Goal: Find specific page/section: Find specific page/section

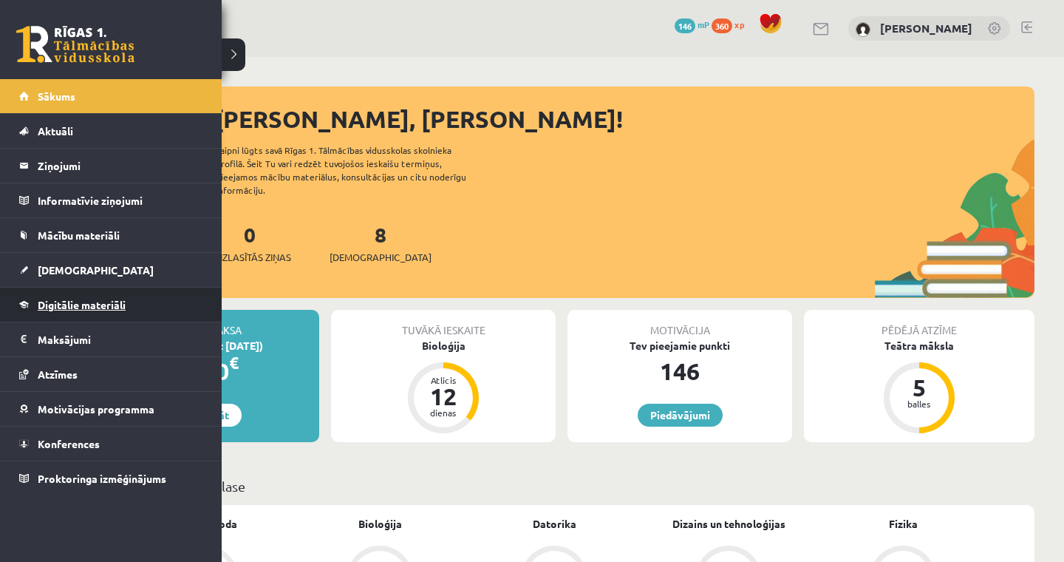
click at [74, 315] on link "Digitālie materiāli" at bounding box center [111, 304] width 184 height 34
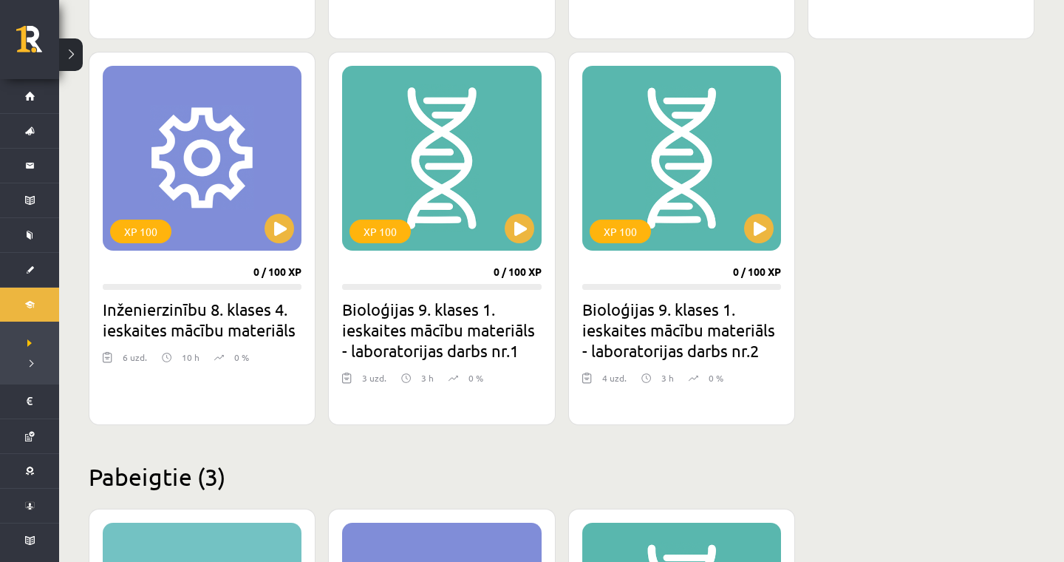
scroll to position [750, 0]
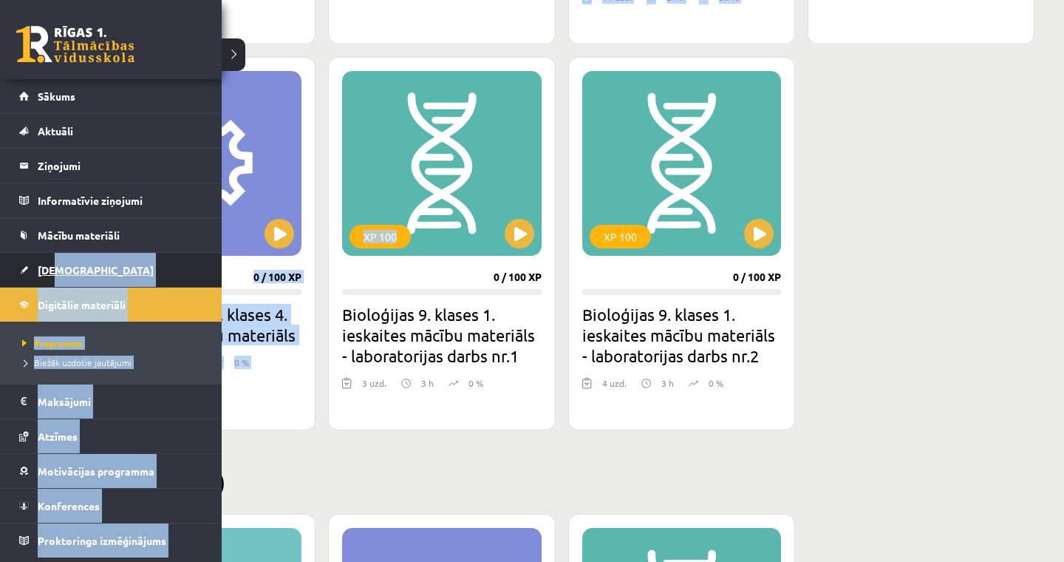
drag, startPoint x: 521, startPoint y: 250, endPoint x: 52, endPoint y: 268, distance: 468.9
click at [52, 268] on div "0 Dāvanas 146 mP 360 xp Gustavs Lapsa Sākums Aktuāli Kā mācīties eSKOLĀ Kontakt…" at bounding box center [532, 124] width 1064 height 1749
click at [33, 273] on link "[DEMOGRAPHIC_DATA]" at bounding box center [111, 270] width 184 height 34
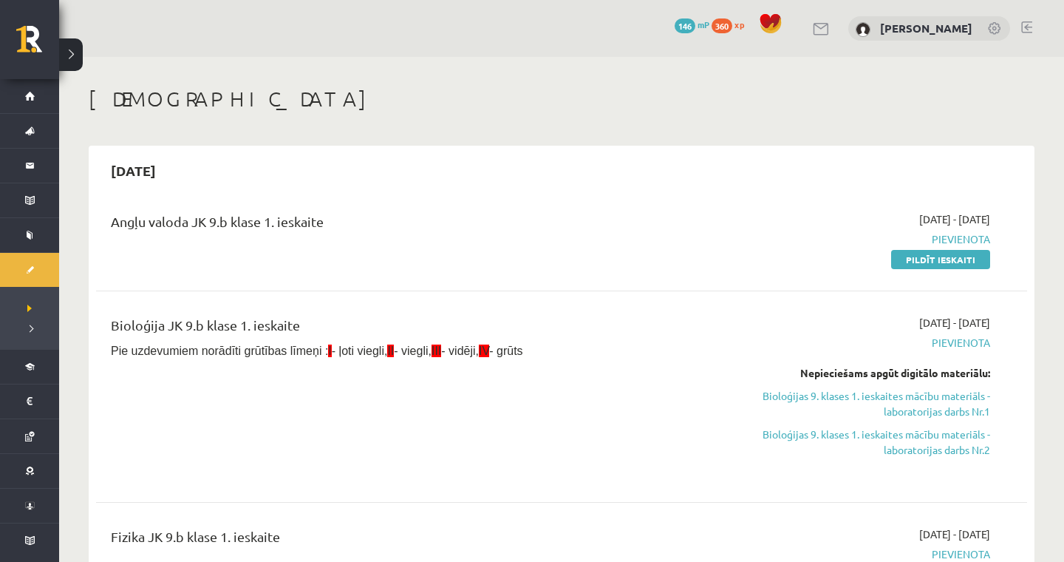
click at [585, 160] on div "2025-09-15" at bounding box center [561, 170] width 931 height 35
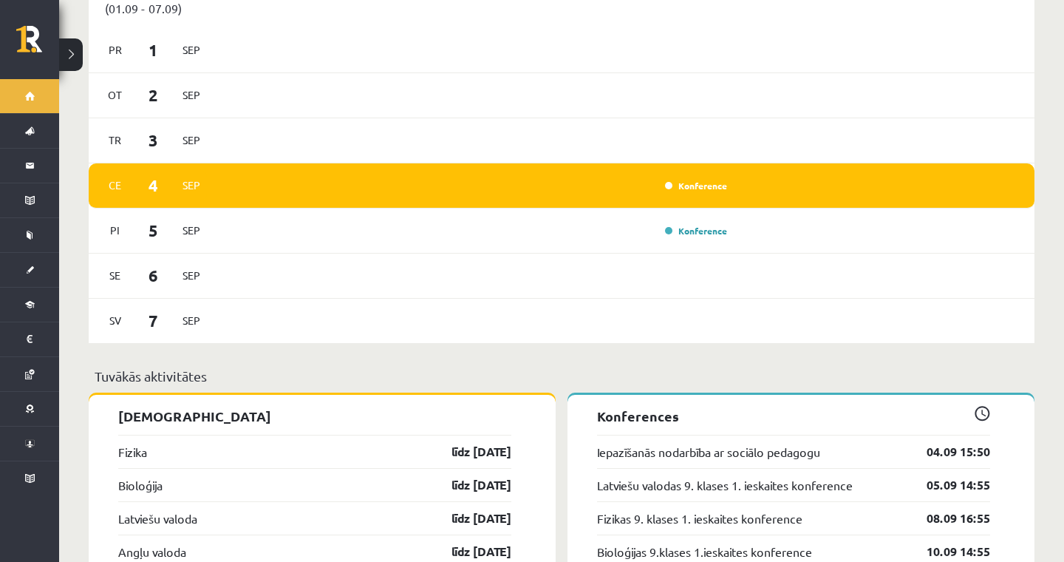
scroll to position [1173, 0]
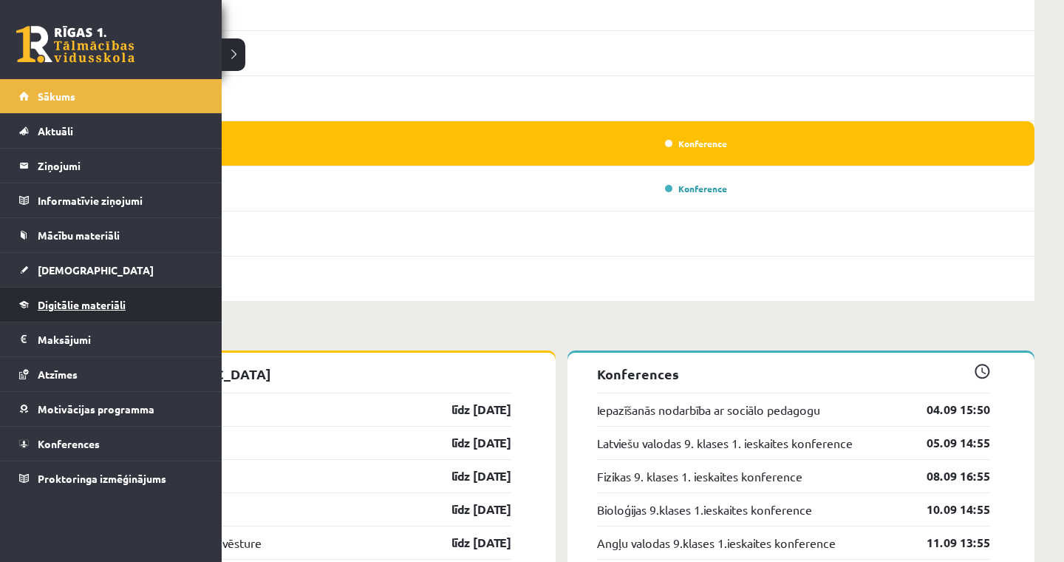
click at [69, 307] on span "Digitālie materiāli" at bounding box center [82, 304] width 88 height 13
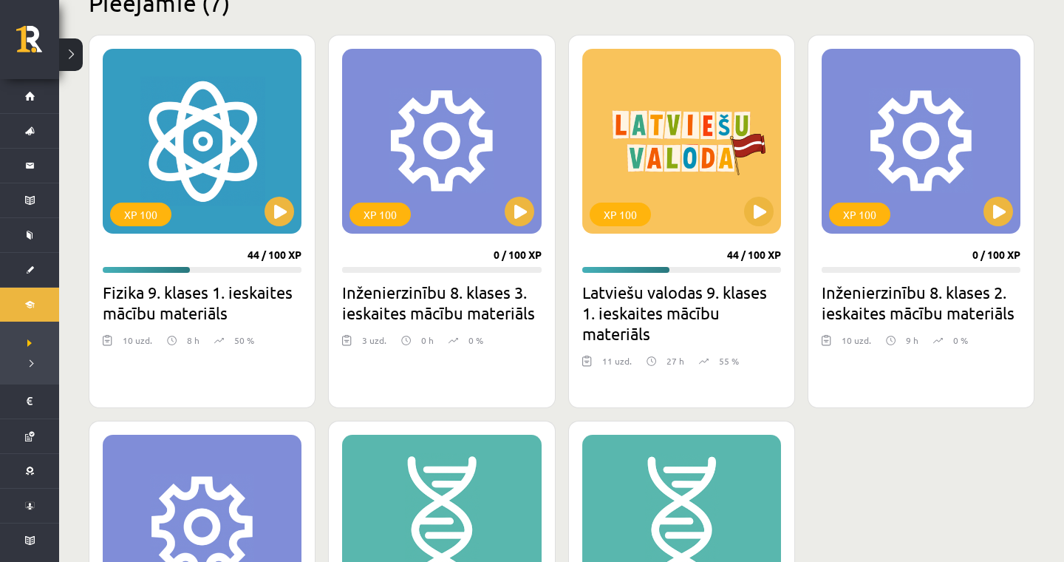
scroll to position [381, 0]
